Goal: Understand process/instructions

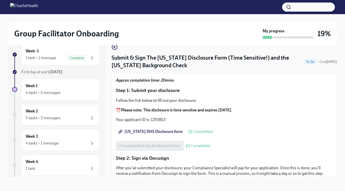
click at [161, 131] on span "[US_STATE] DHS Disclosure form" at bounding box center [150, 131] width 63 height 5
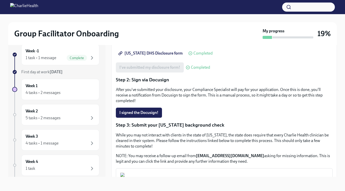
scroll to position [131, 0]
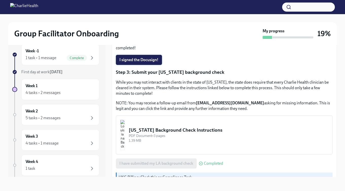
click at [129, 57] on span "I signed the Docusign!" at bounding box center [138, 59] width 39 height 5
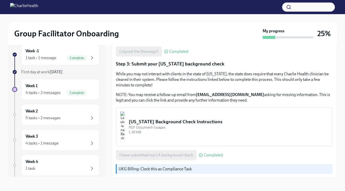
scroll to position [0, 0]
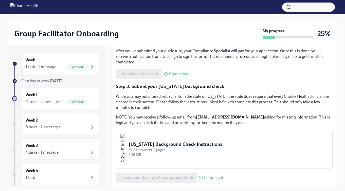
scroll to position [140, 0]
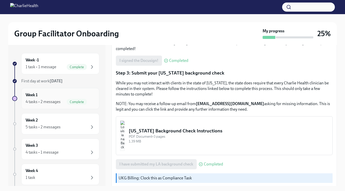
click at [50, 95] on div "Week 1 4 tasks • 2 messages Complete" at bounding box center [60, 98] width 69 height 13
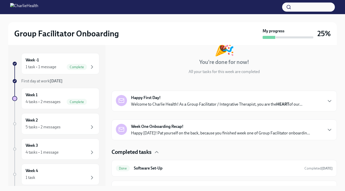
scroll to position [24, 0]
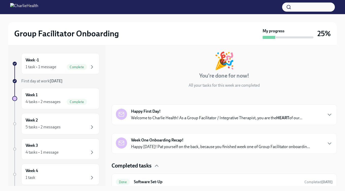
click at [169, 142] on strong "Week One Onboarding Recap!" at bounding box center [157, 141] width 52 height 6
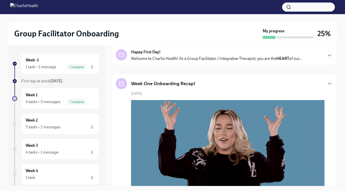
scroll to position [72, 0]
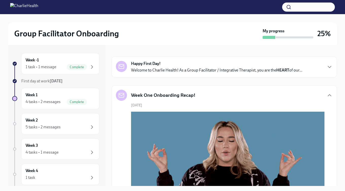
click at [173, 93] on h5 "Week One Onboarding Recap!" at bounding box center [163, 95] width 64 height 7
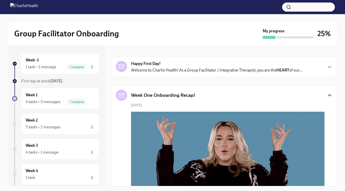
click at [327, 95] on icon "button" at bounding box center [329, 95] width 6 height 6
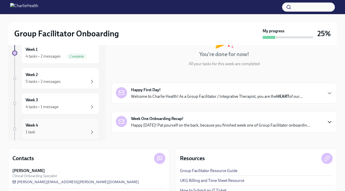
scroll to position [14, 0]
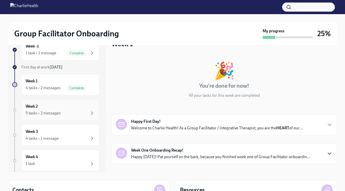
click at [60, 110] on div "5 tasks • 2 messages" at bounding box center [60, 113] width 69 height 6
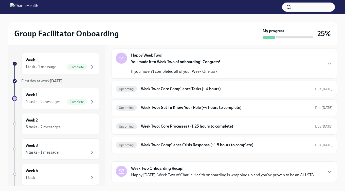
scroll to position [18, 0]
